Goal: Task Accomplishment & Management: Use online tool/utility

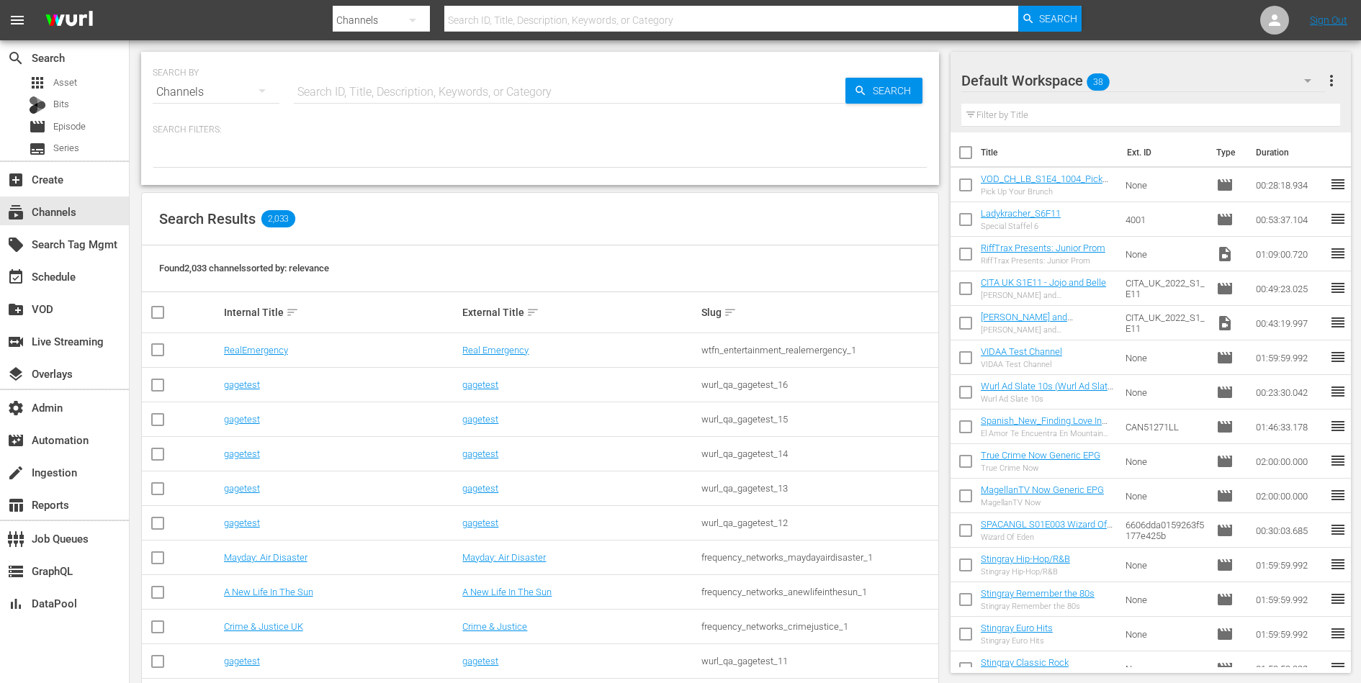
click at [373, 95] on input "text" at bounding box center [570, 92] width 552 height 35
type input "romcom"
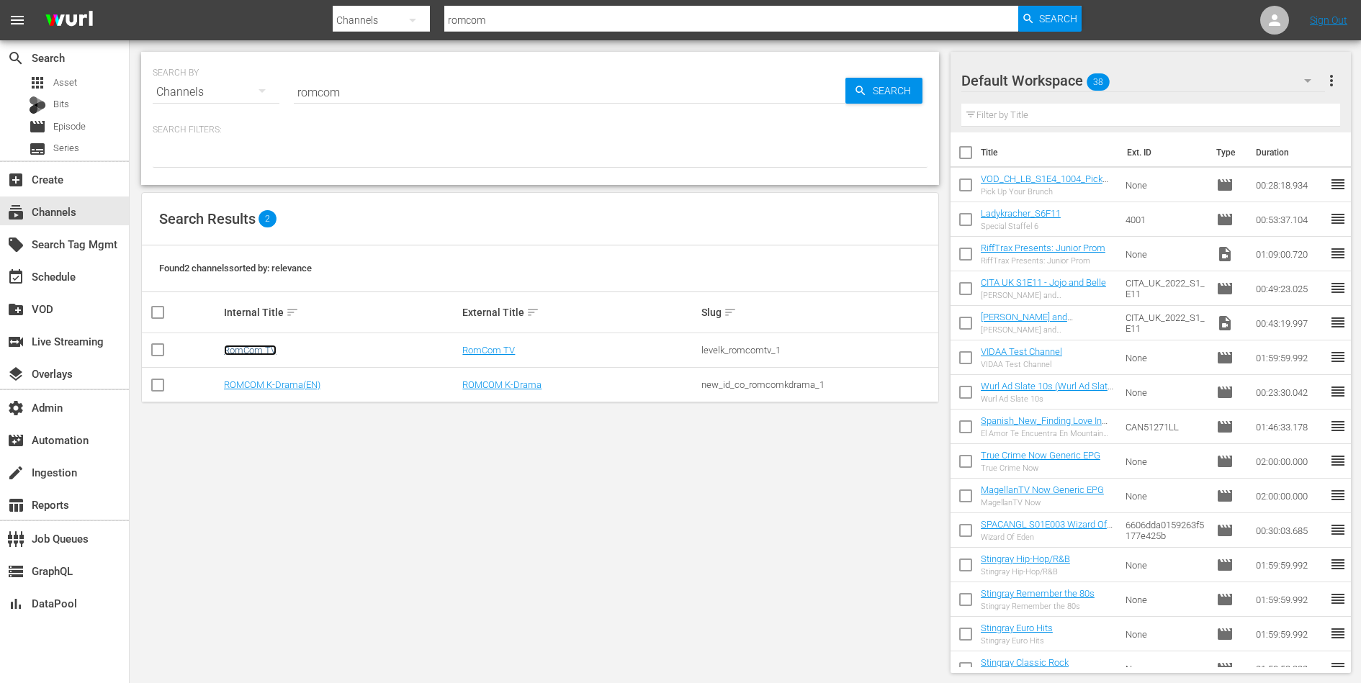
click at [255, 346] on link "RomCom TV" at bounding box center [250, 350] width 53 height 11
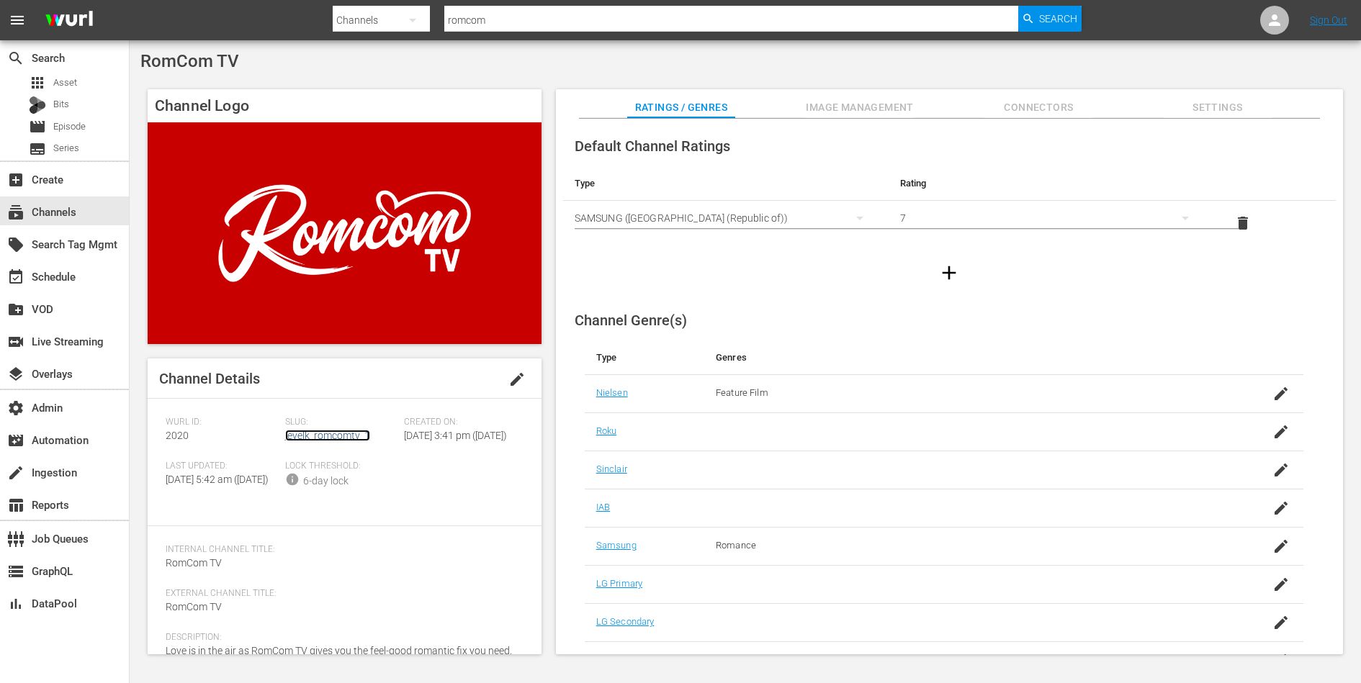
click at [312, 434] on link "levelk_romcomtv_1" at bounding box center [327, 436] width 85 height 12
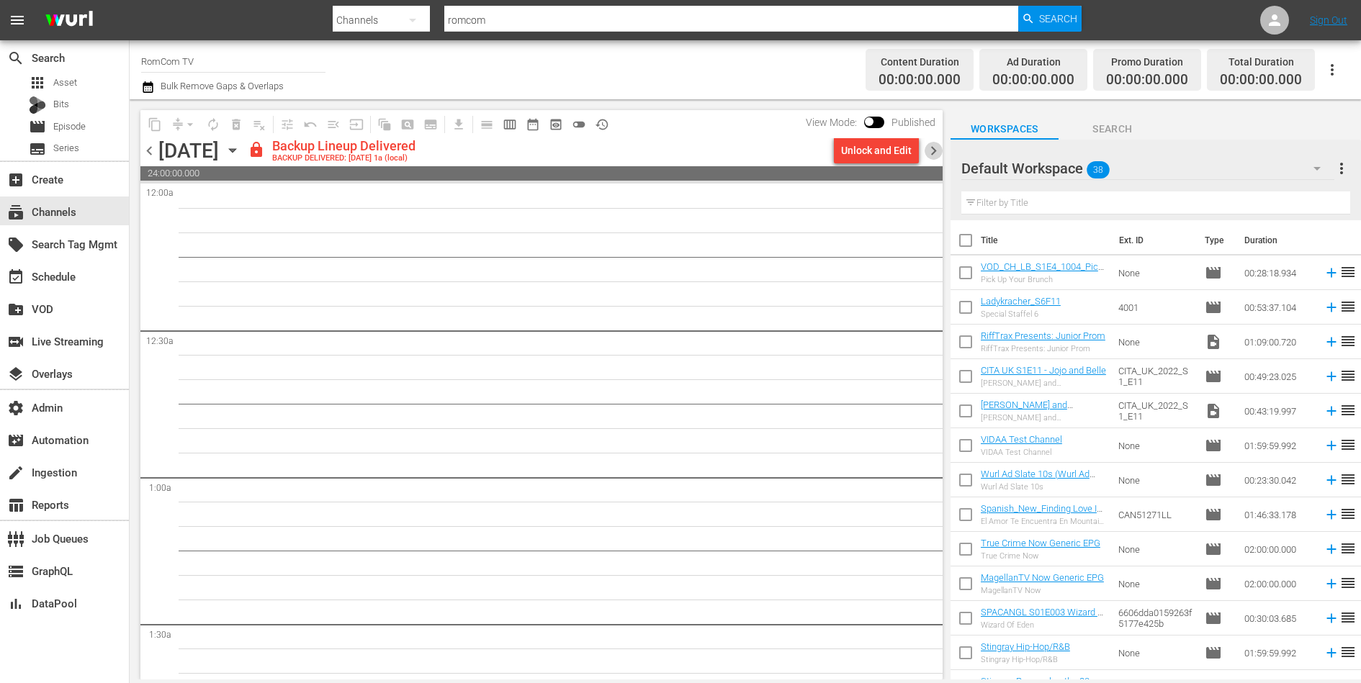
click at [935, 147] on span "chevron_right" at bounding box center [934, 151] width 18 height 18
click at [933, 156] on span "chevron_right" at bounding box center [934, 151] width 18 height 18
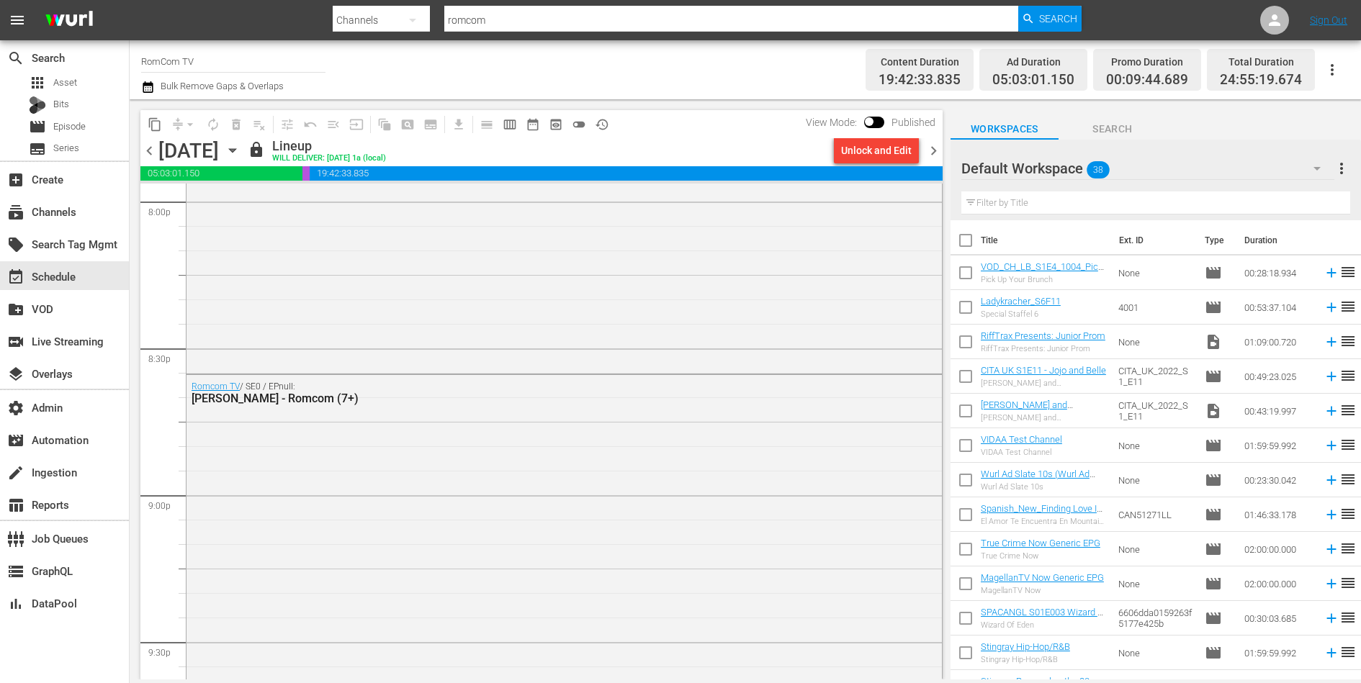
scroll to position [5759, 0]
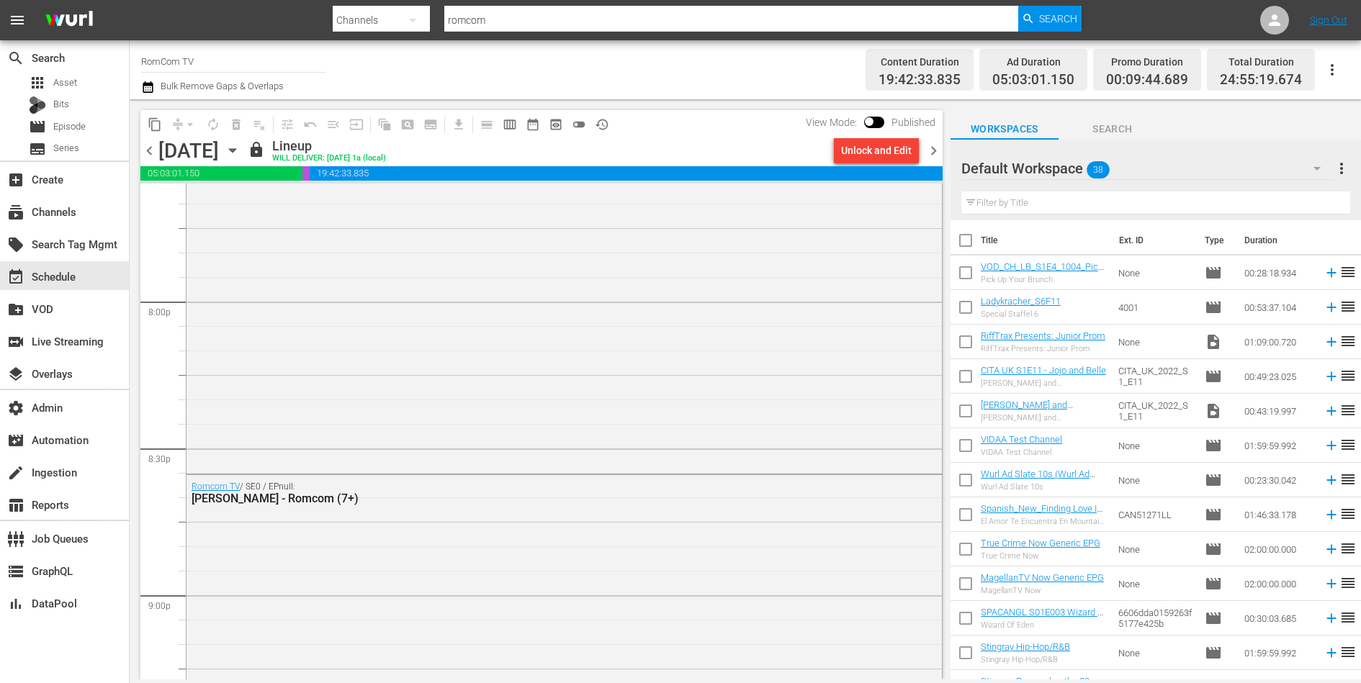
click at [931, 151] on span "chevron_right" at bounding box center [934, 151] width 18 height 18
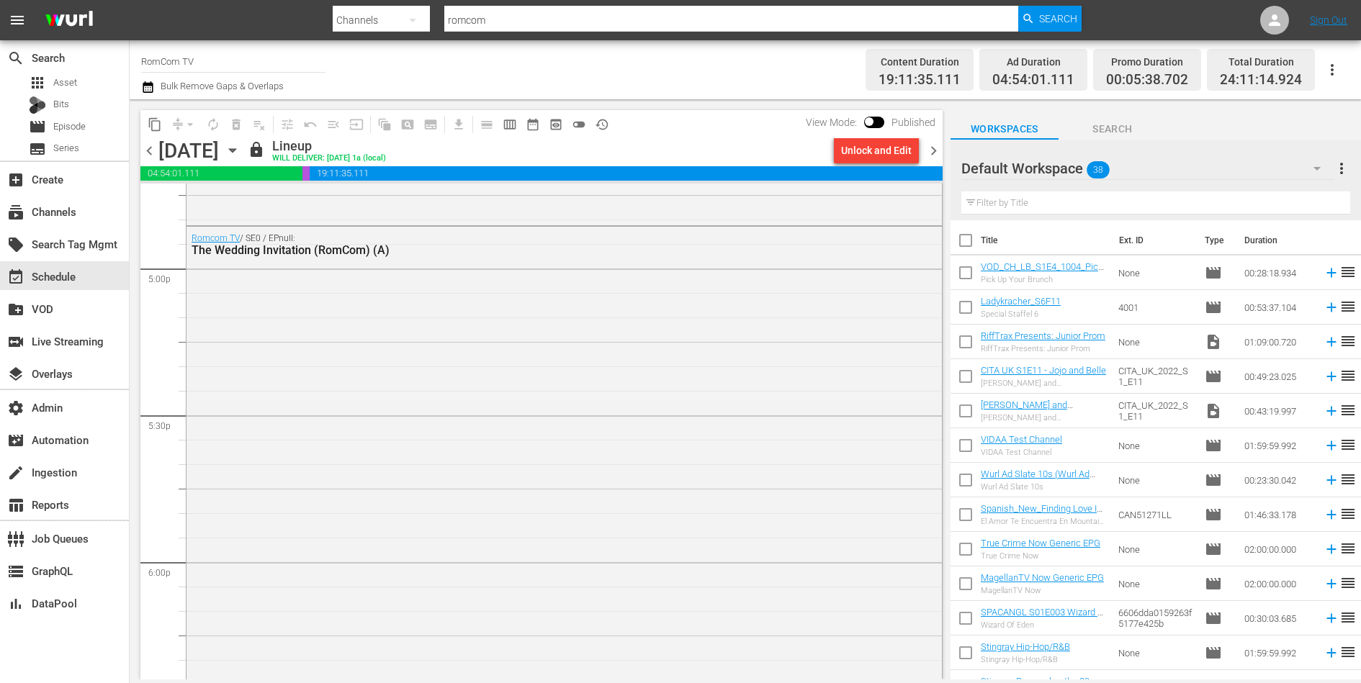
scroll to position [4869, 0]
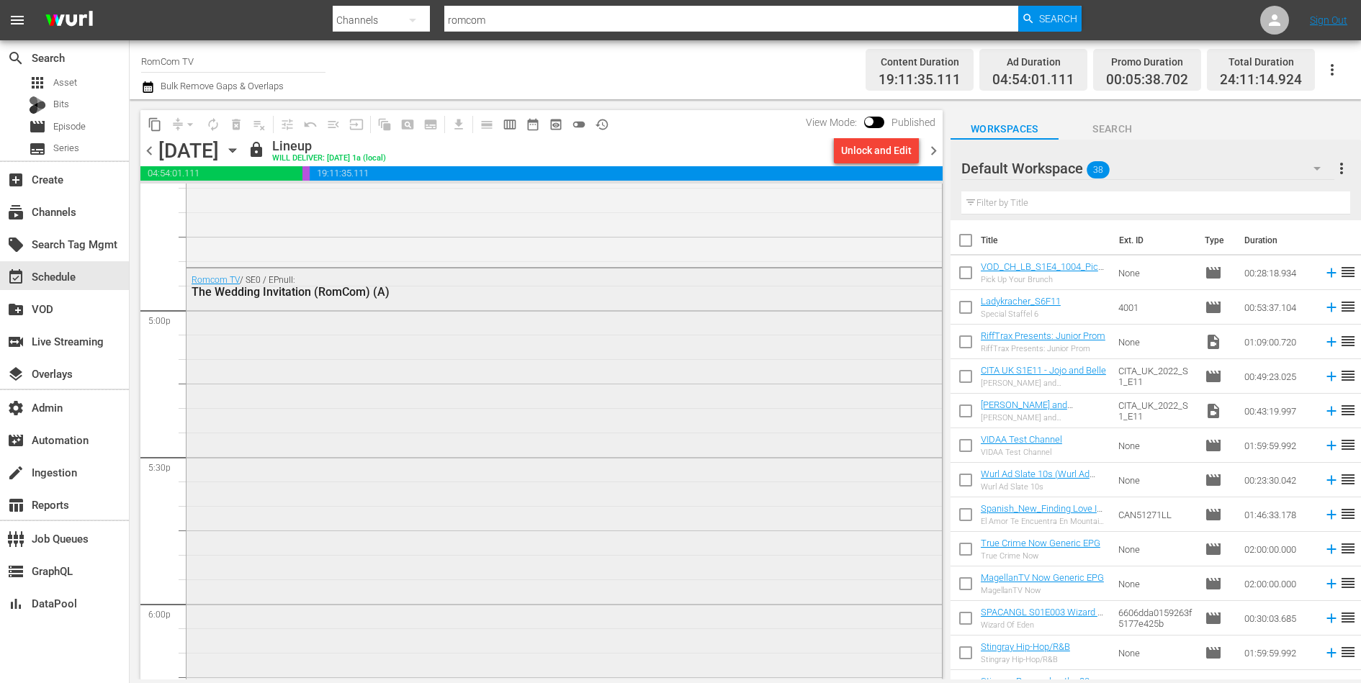
click at [619, 408] on div "Romcom TV / SE0 / EPnull: The Wedding Invitation (RomCom) (A)" at bounding box center [564, 529] width 755 height 520
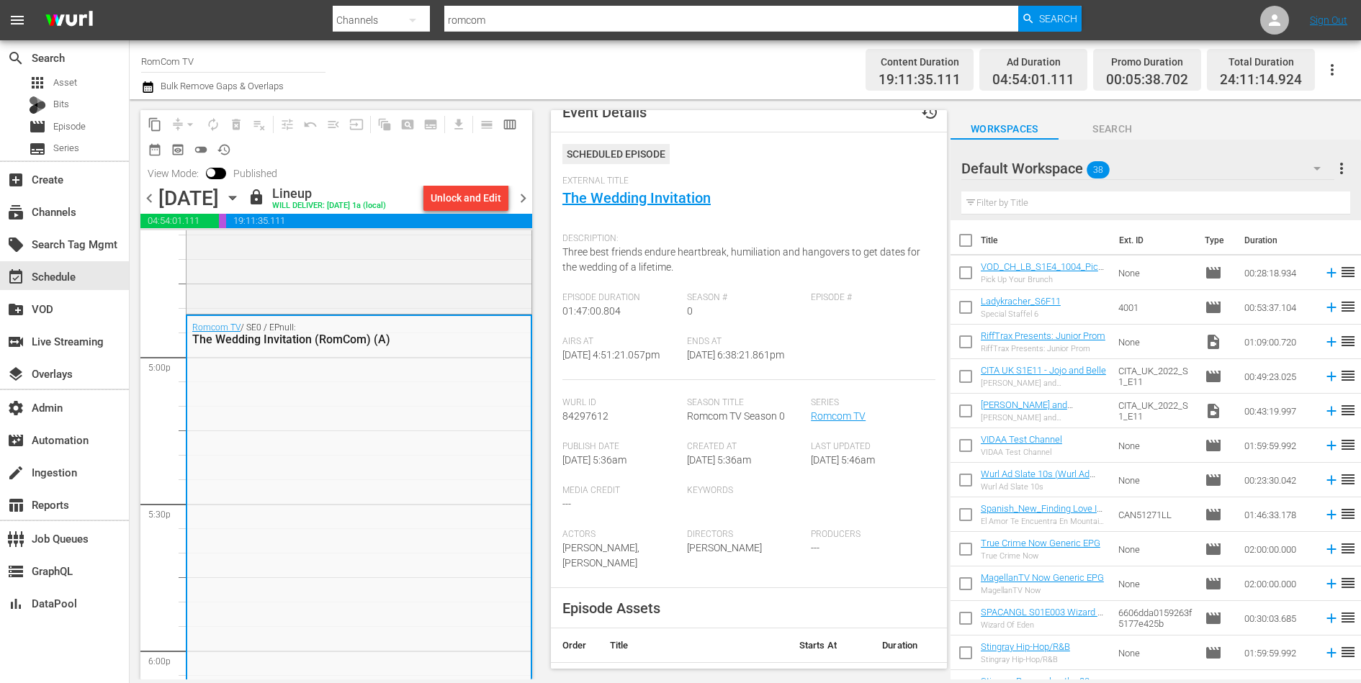
scroll to position [14, 0]
click at [650, 201] on link "The Wedding Invitation" at bounding box center [636, 201] width 148 height 17
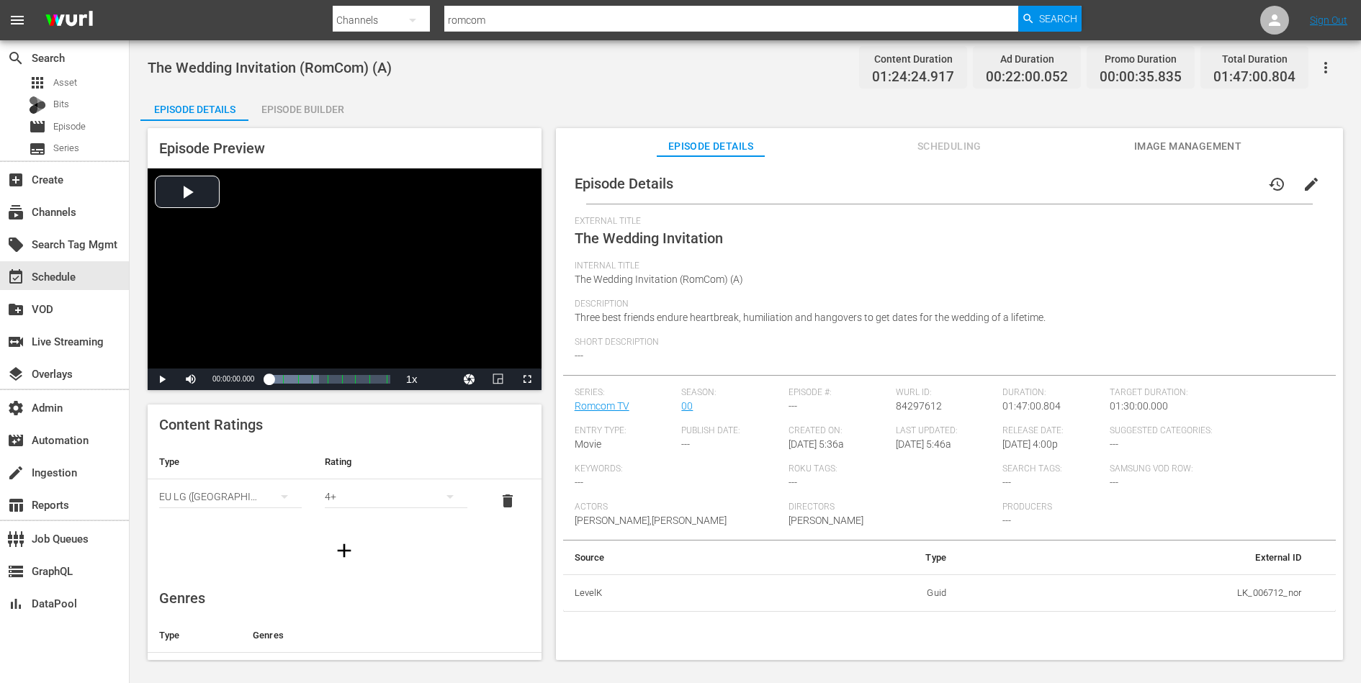
click at [1181, 146] on span "Image Management" at bounding box center [1188, 147] width 108 height 18
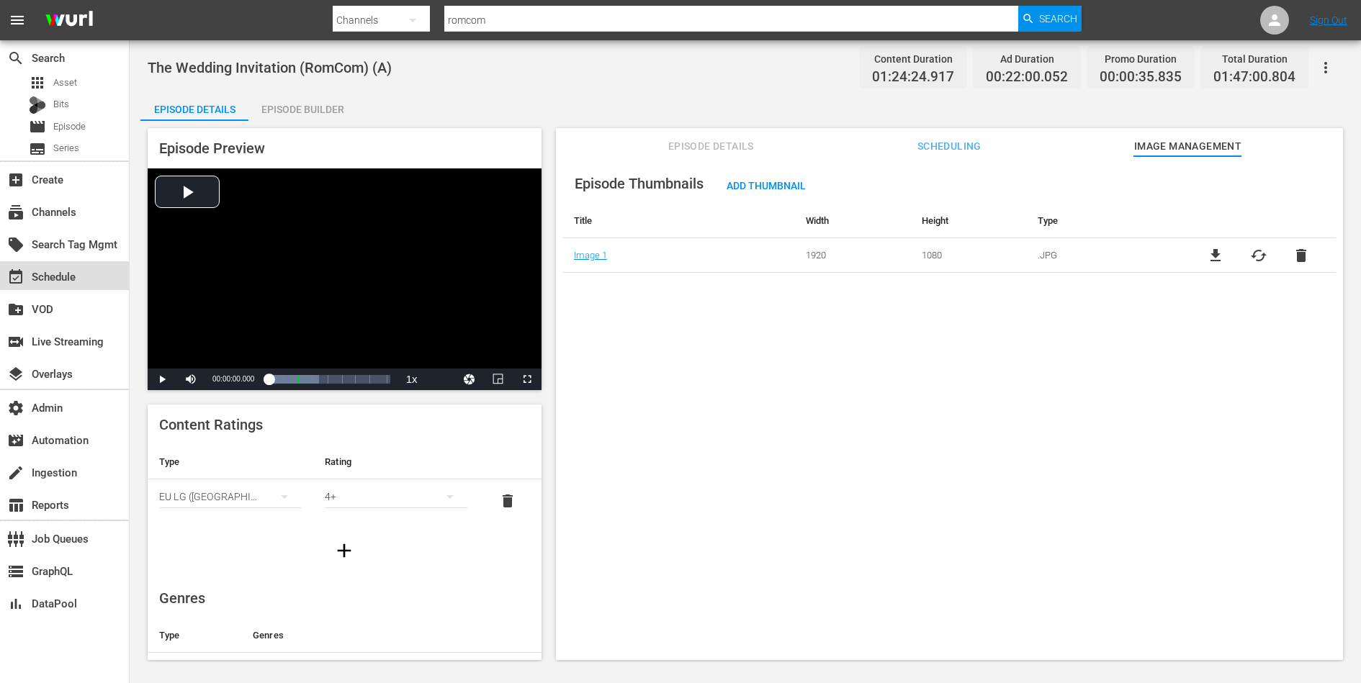
click at [37, 272] on div "event_available Schedule" at bounding box center [40, 274] width 81 height 13
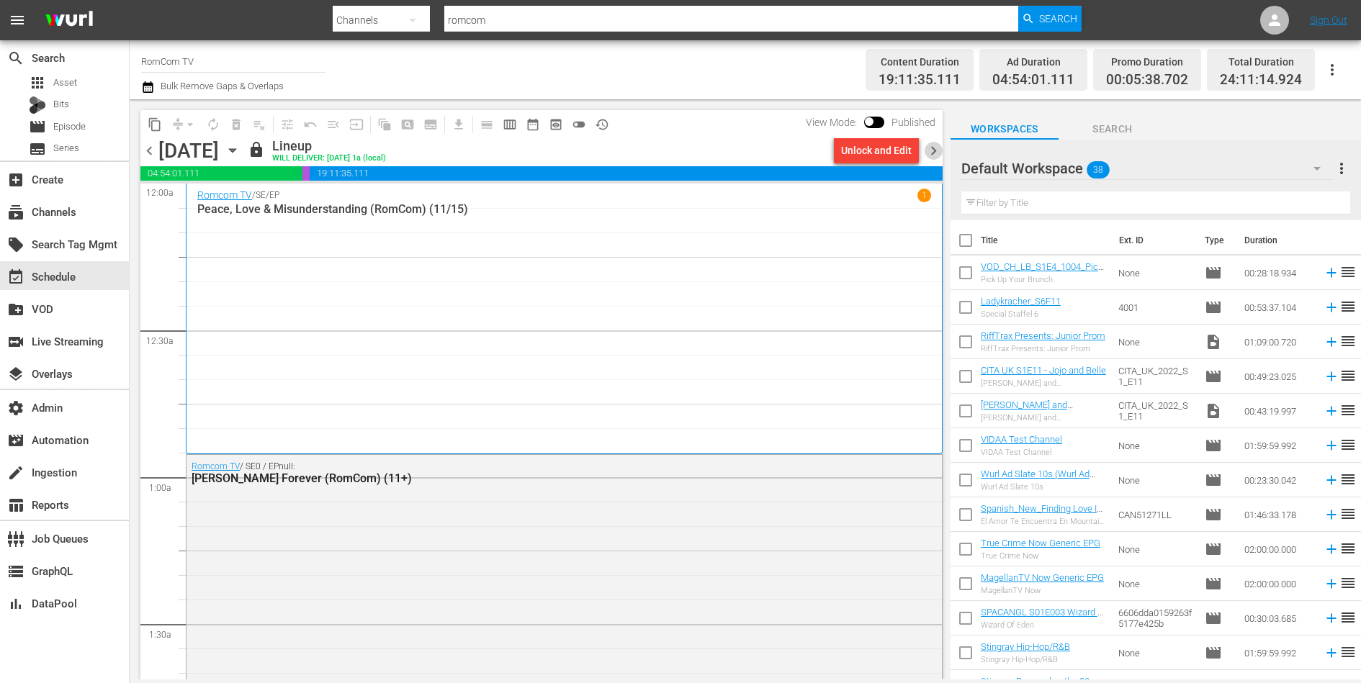
click at [935, 147] on span "chevron_right" at bounding box center [934, 151] width 18 height 18
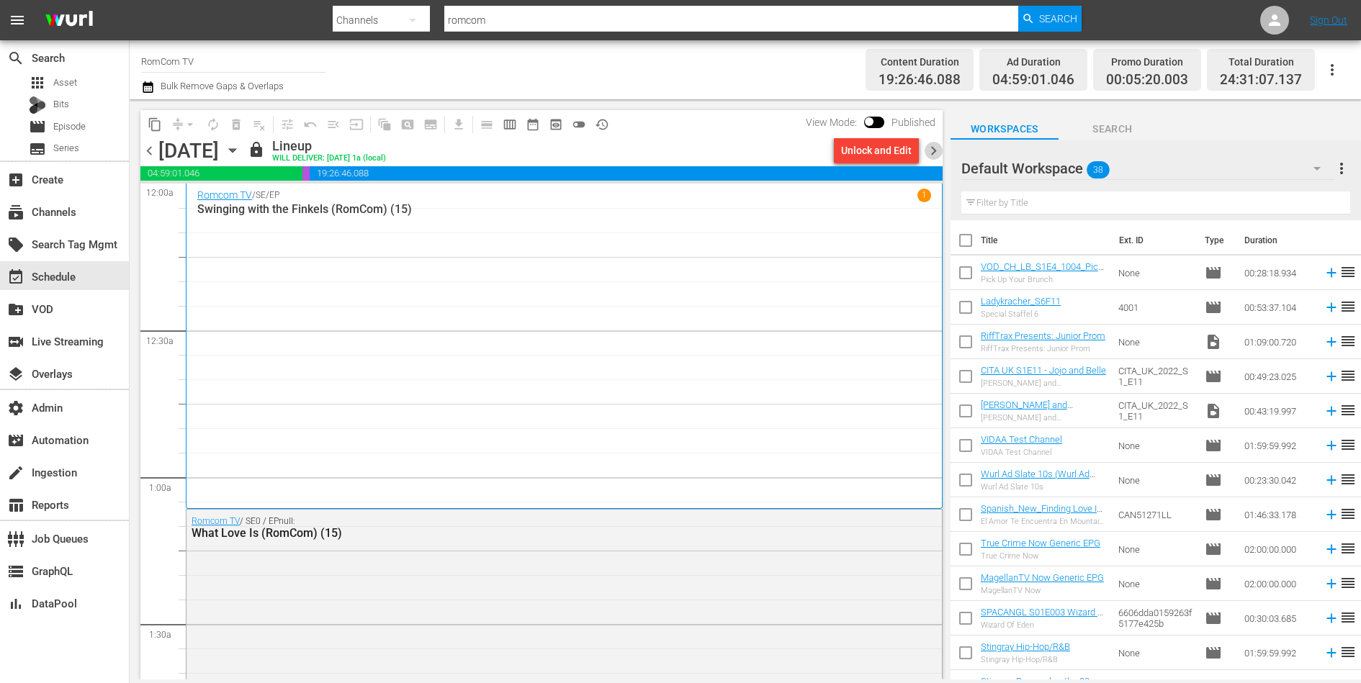
click at [937, 149] on span "chevron_right" at bounding box center [934, 151] width 18 height 18
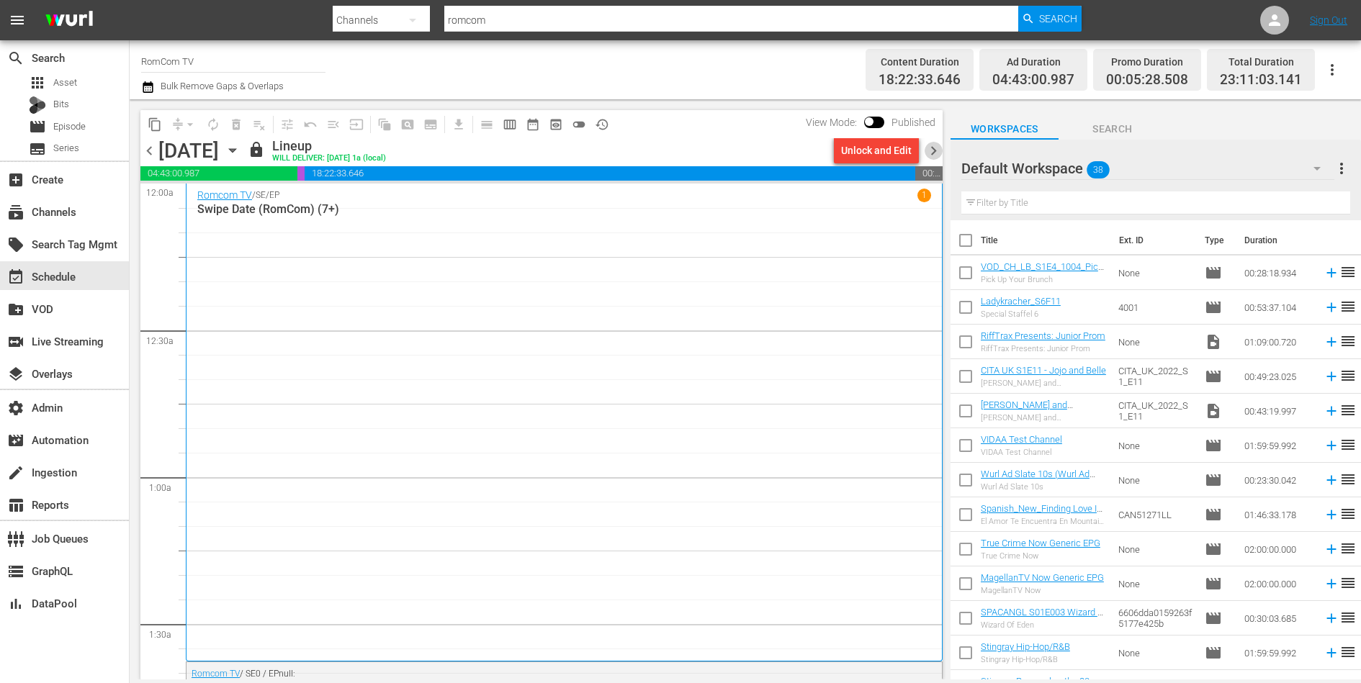
click at [937, 149] on span "chevron_right" at bounding box center [934, 151] width 18 height 18
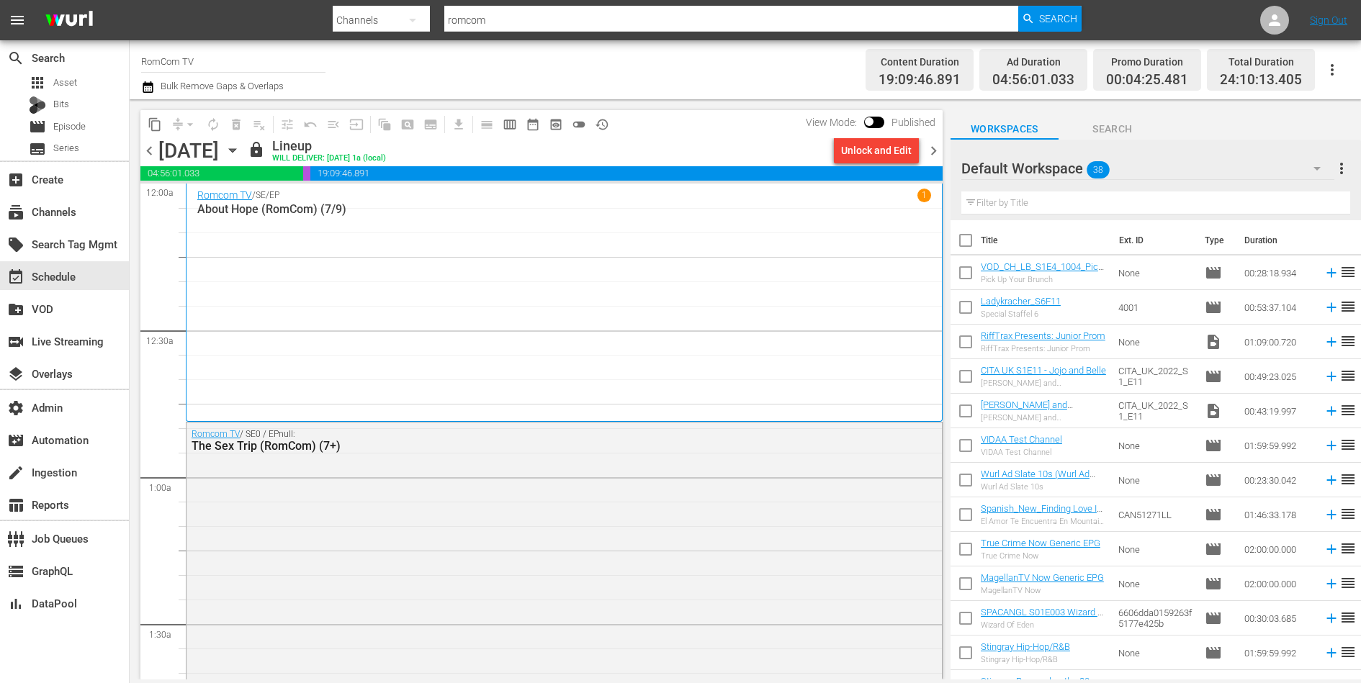
click at [937, 149] on span "chevron_right" at bounding box center [934, 151] width 18 height 18
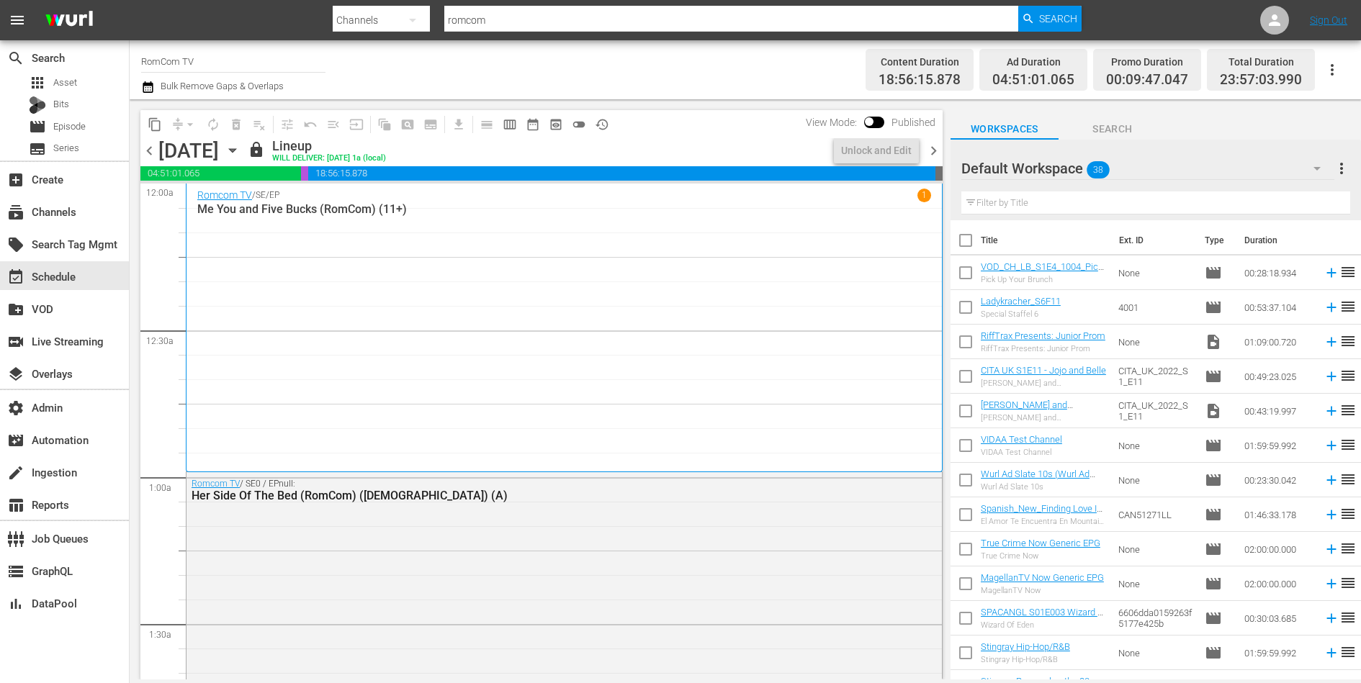
click at [937, 149] on span "chevron_right" at bounding box center [934, 151] width 18 height 18
